Goal: Task Accomplishment & Management: Manage account settings

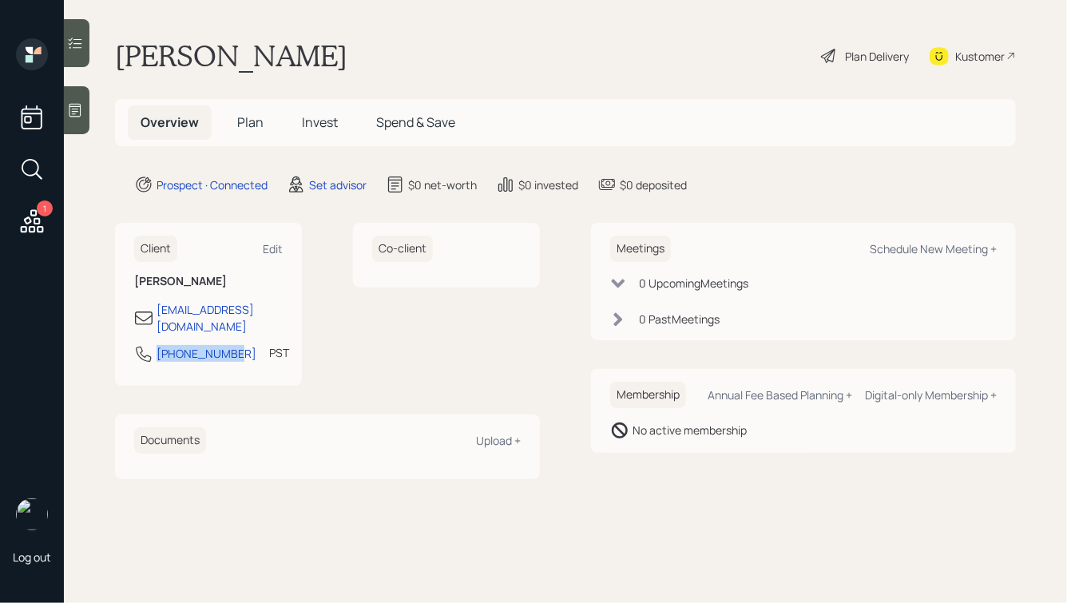
drag, startPoint x: 236, startPoint y: 338, endPoint x: 110, endPoint y: 338, distance: 125.4
click at [110, 338] on main "Victor Manuelli Plan Delivery Kustomer Overview Plan Invest Spend & Save Prospe…" at bounding box center [565, 301] width 1003 height 603
copy div "209-768-2868"
click at [911, 247] on div "Schedule New Meeting +" at bounding box center [933, 248] width 127 height 15
select select "round-robin"
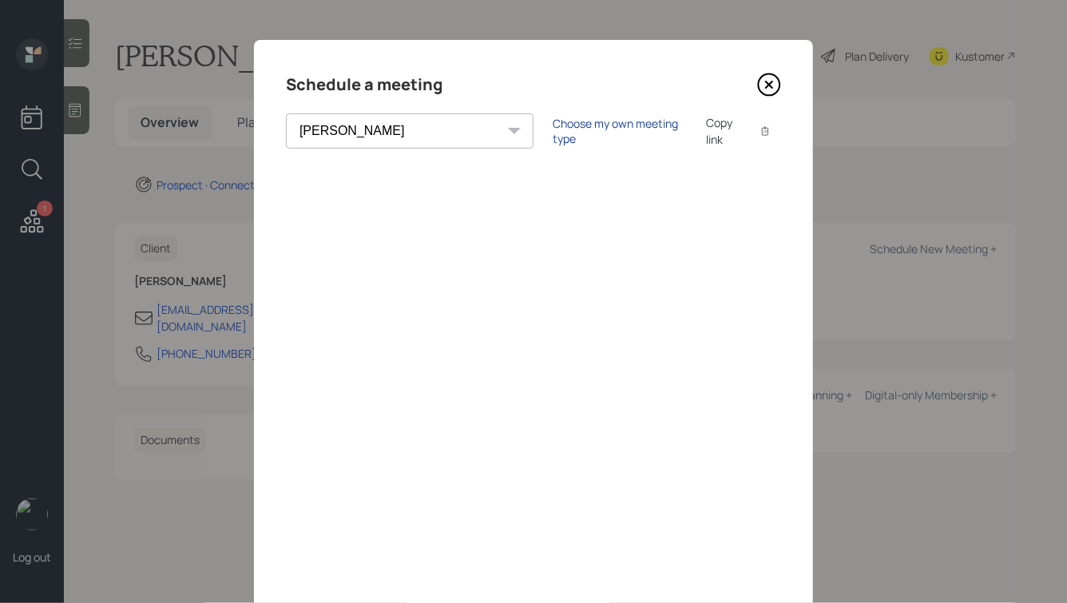
click at [553, 132] on div "Choose my own meeting type" at bounding box center [620, 131] width 134 height 30
